Goal: Task Accomplishment & Management: Use online tool/utility

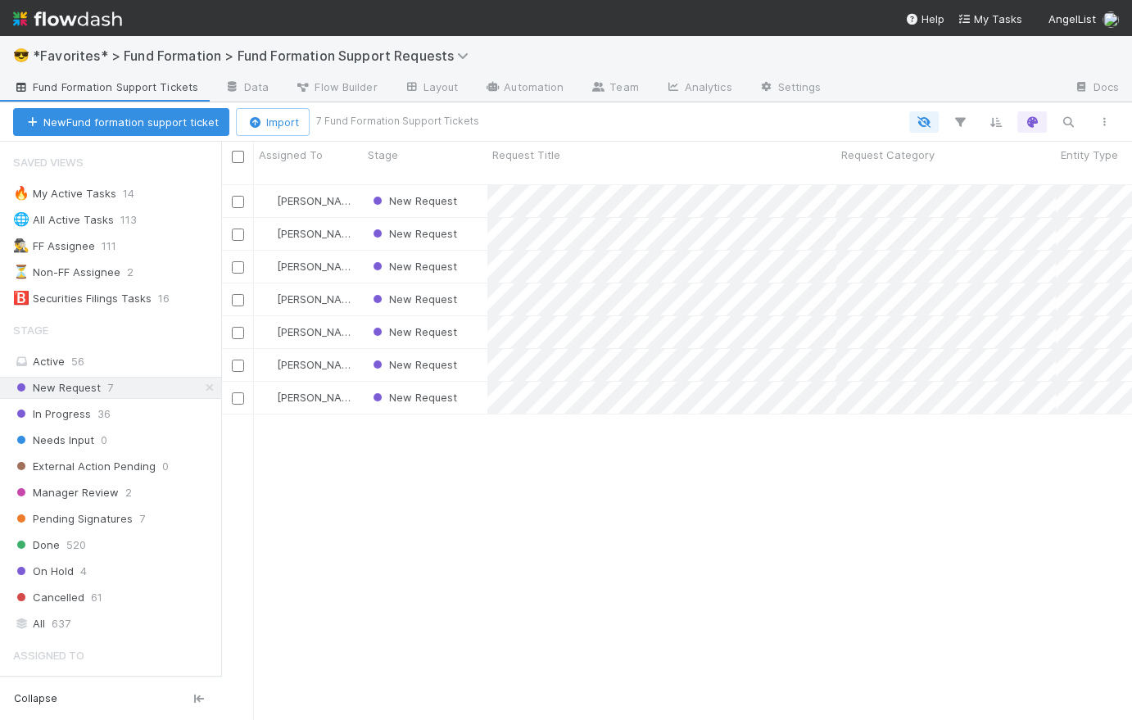
scroll to position [538, 900]
click at [475, 323] on div "New Request" at bounding box center [425, 332] width 125 height 32
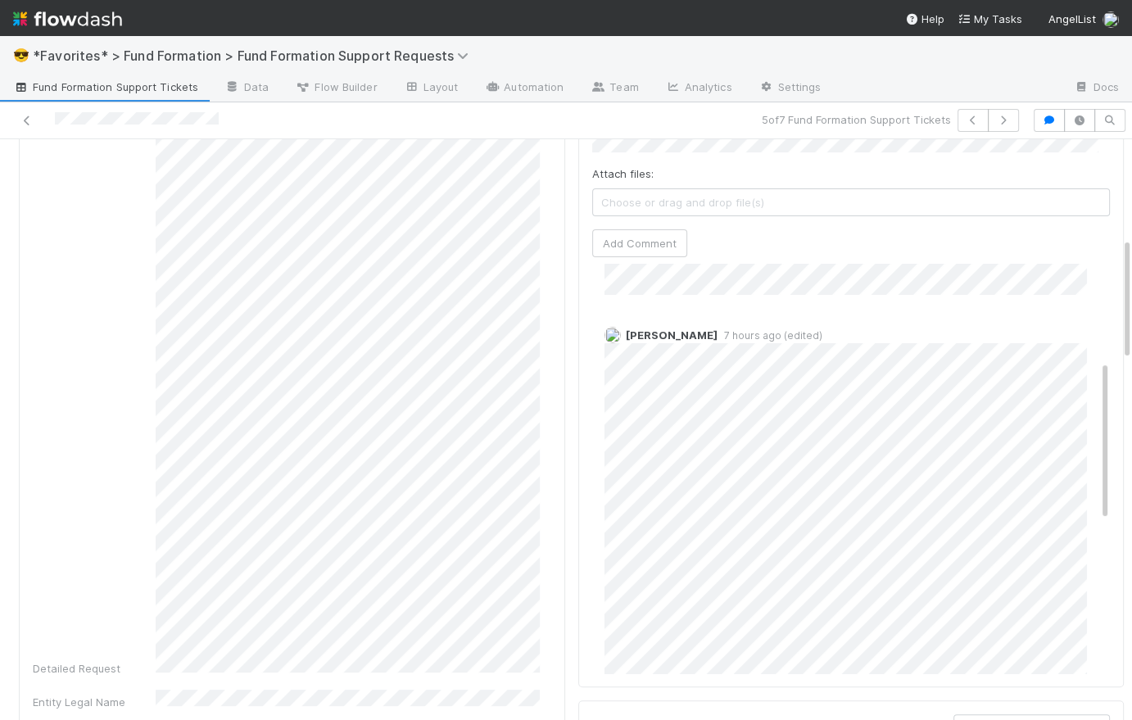
scroll to position [250, 0]
